Goal: Check status

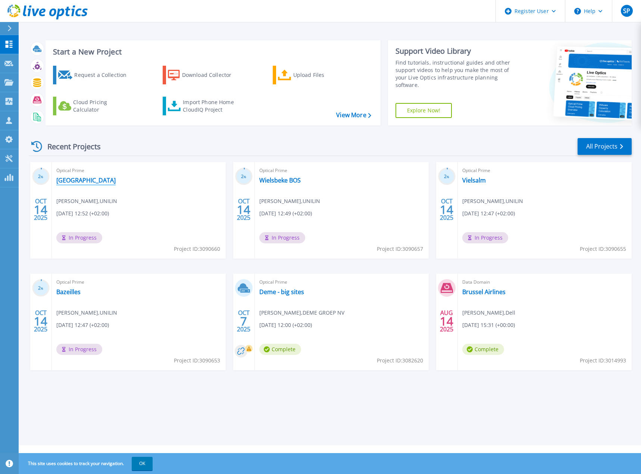
click at [70, 181] on link "[GEOGRAPHIC_DATA]" at bounding box center [85, 179] width 59 height 7
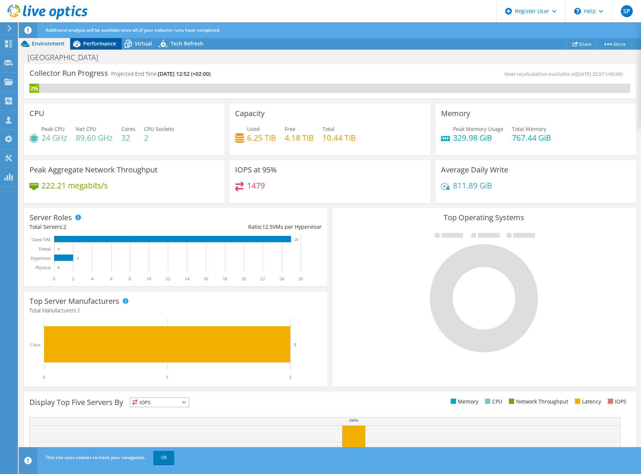
click at [93, 43] on span "Performance" at bounding box center [99, 43] width 33 height 7
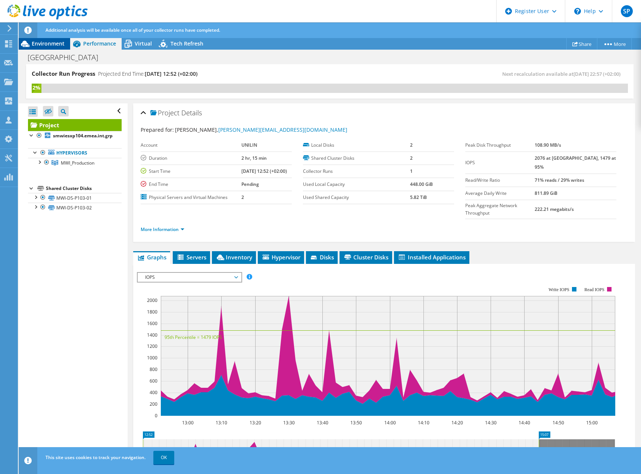
click at [54, 45] on span "Environment" at bounding box center [48, 43] width 33 height 7
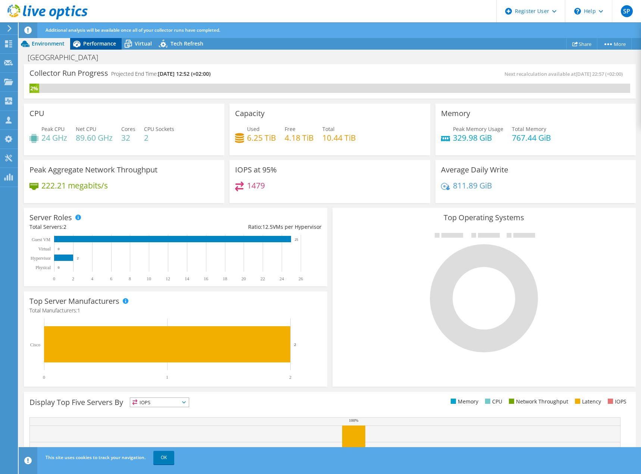
click at [85, 42] on span "Performance" at bounding box center [99, 43] width 33 height 7
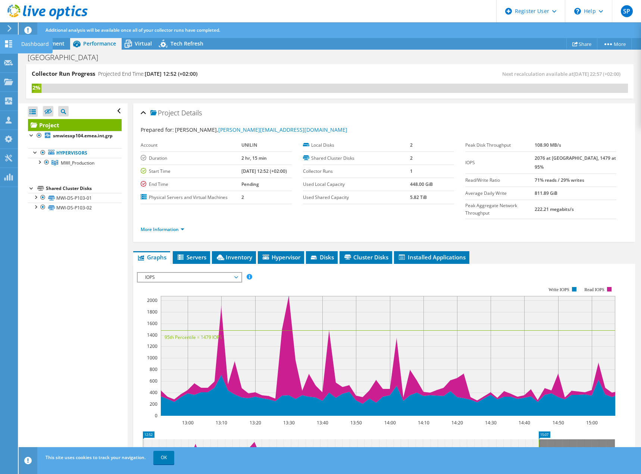
click at [12, 41] on use at bounding box center [8, 43] width 7 height 7
